Goal: Register for event/course

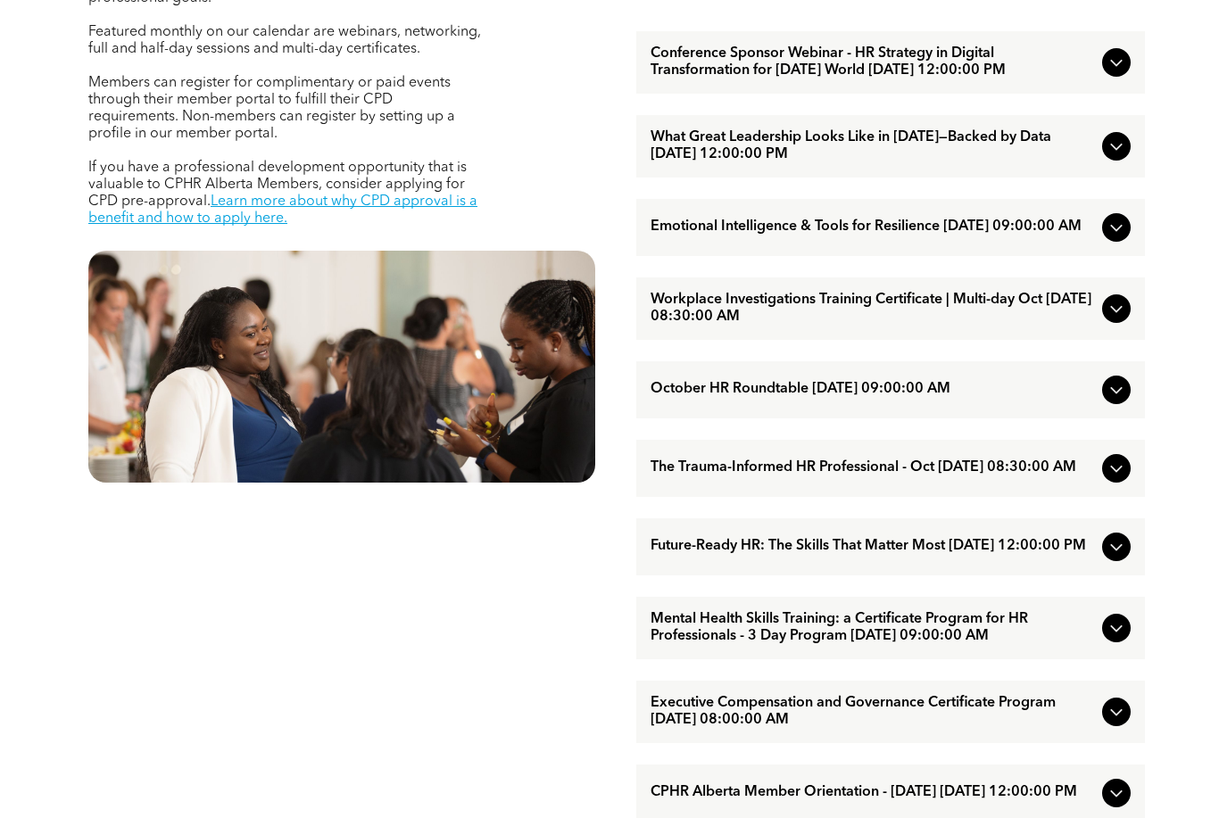
scroll to position [770, 0]
click at [1114, 73] on icon at bounding box center [1116, 62] width 21 height 21
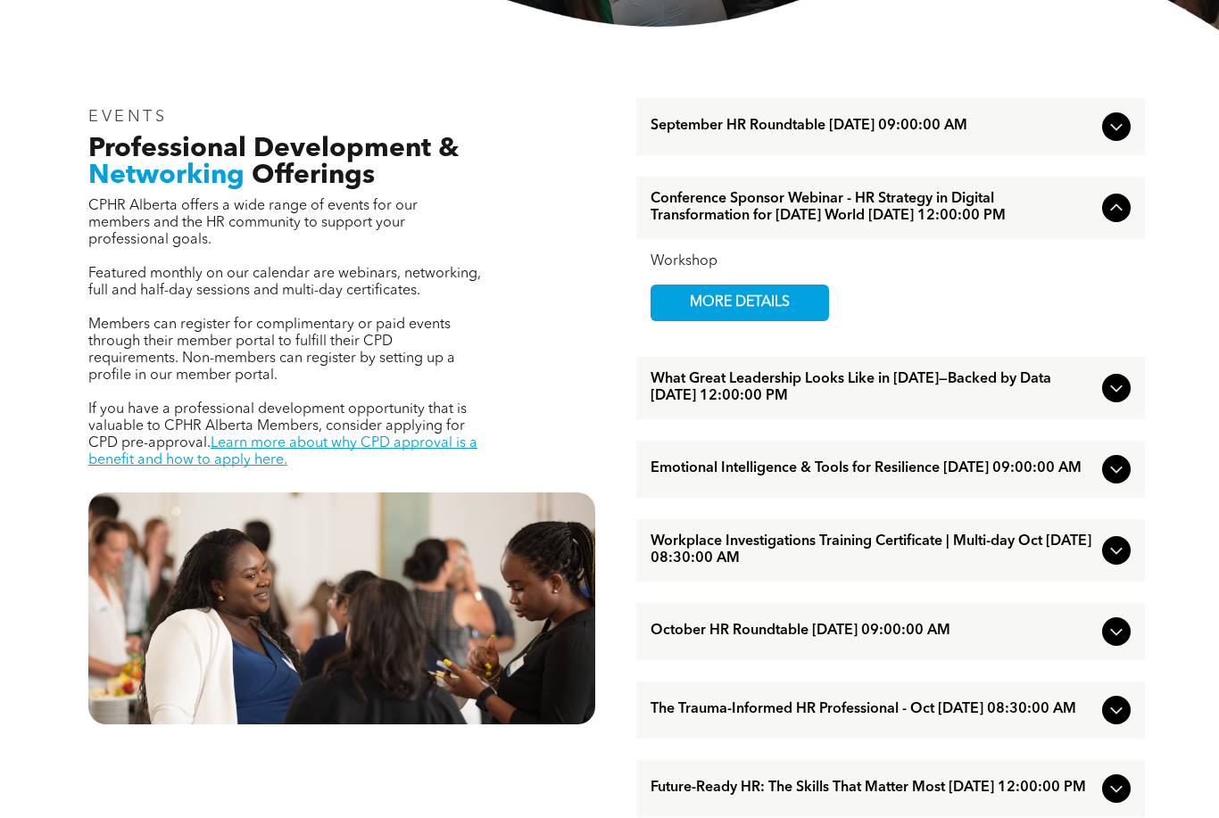
scroll to position [530, 0]
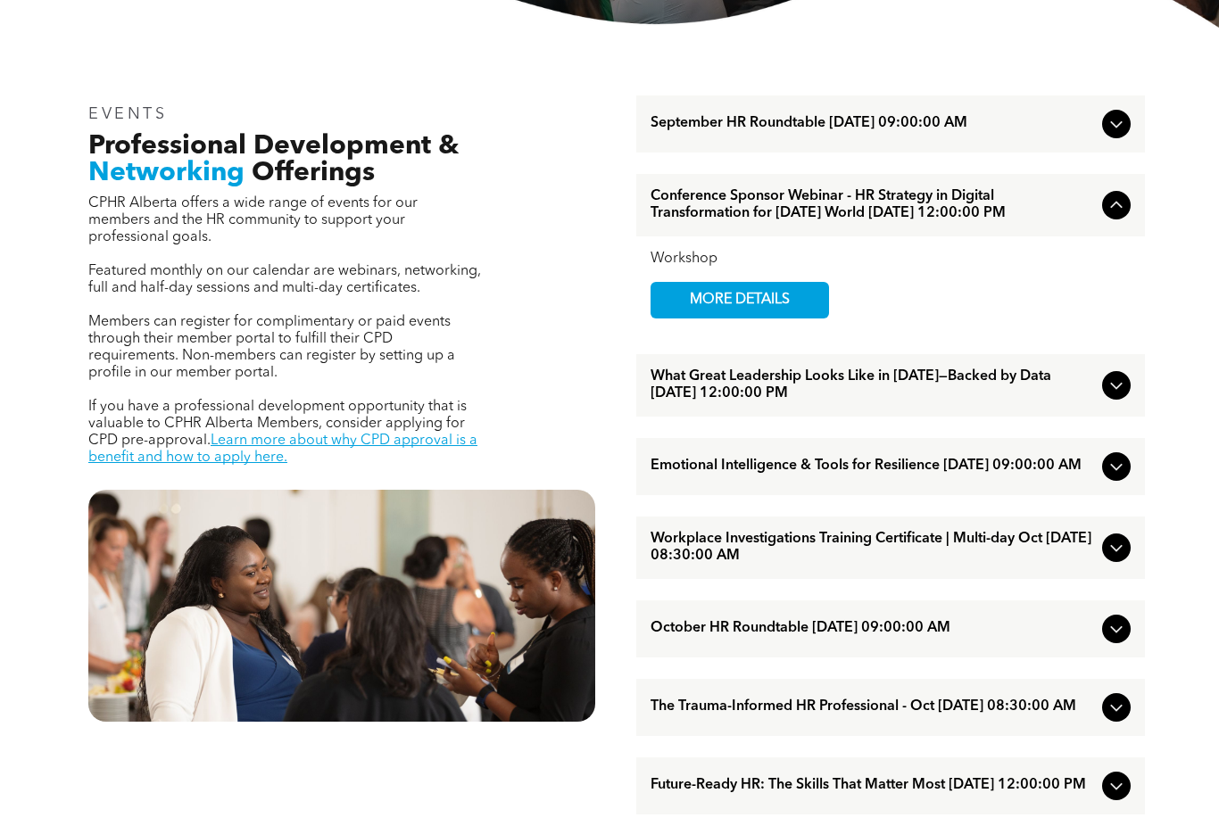
click at [788, 319] on span "MORE DETAILS" at bounding box center [739, 301] width 141 height 35
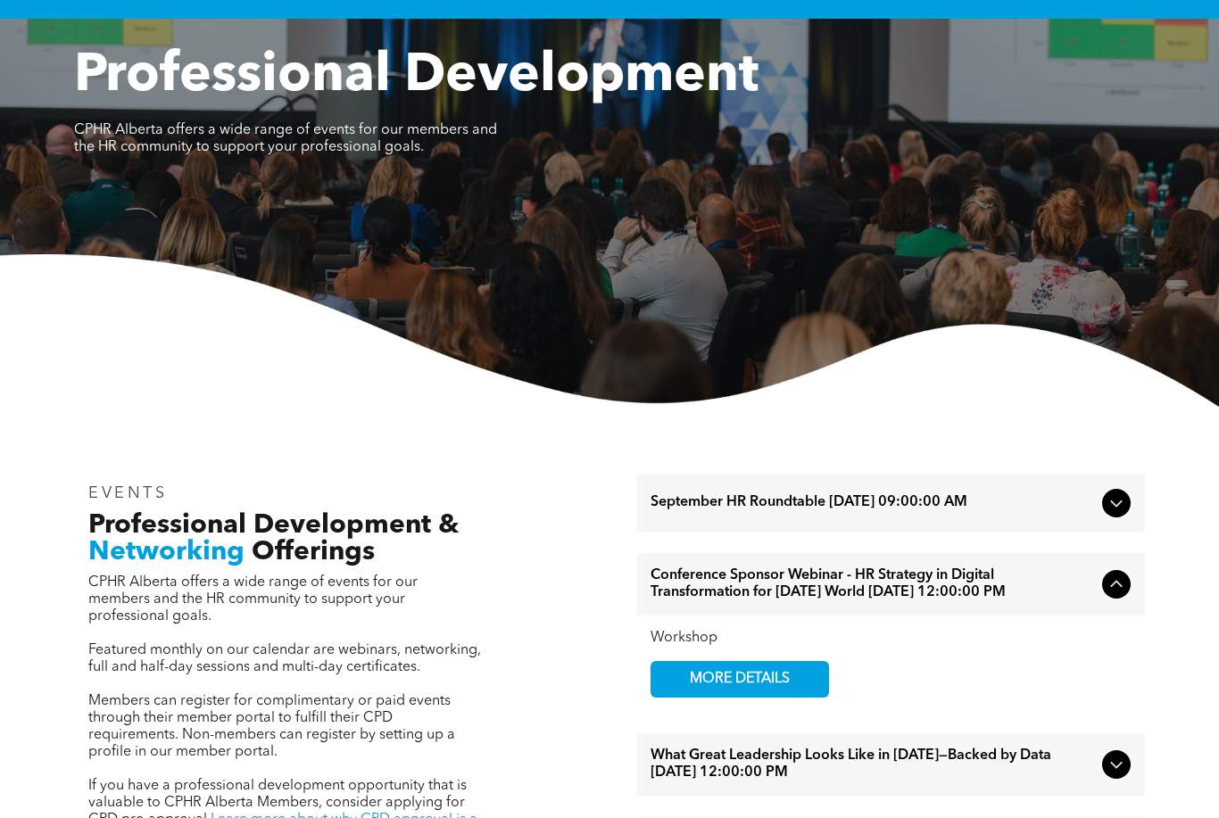
scroll to position [0, 0]
